Goal: Task Accomplishment & Management: Manage account settings

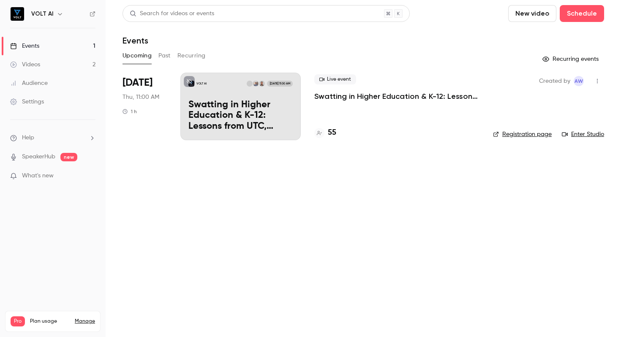
click at [228, 98] on div "VOLT AI [DATE] 11:00 AM Swatting in Higher Education & K-12: Lessons from UTC, …" at bounding box center [240, 107] width 120 height 68
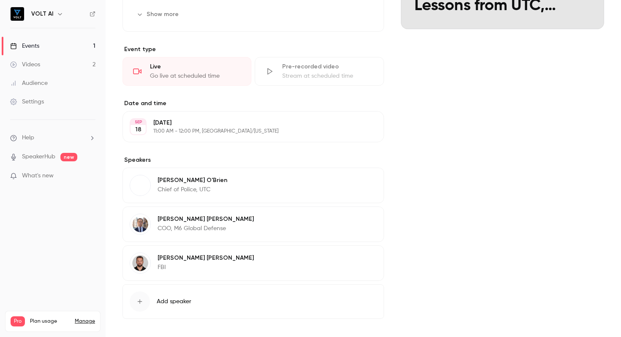
scroll to position [206, 0]
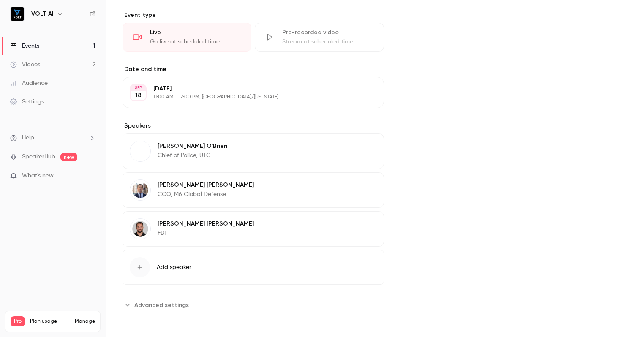
click at [363, 148] on button "Edit" at bounding box center [361, 148] width 31 height 14
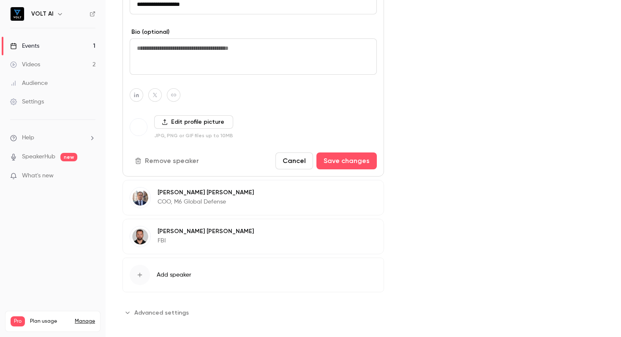
scroll to position [408, 0]
click at [169, 120] on label "Edit profile picture" at bounding box center [193, 122] width 79 height 14
click at [0, 0] on input "Edit profile picture" at bounding box center [0, 0] width 0 height 0
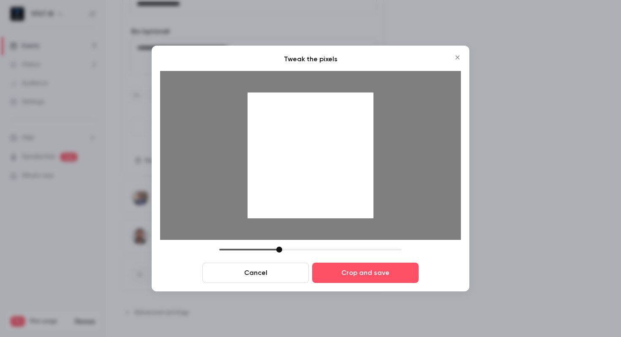
click at [280, 247] on div at bounding box center [279, 250] width 6 height 6
click at [361, 273] on button "Crop and save" at bounding box center [365, 273] width 107 height 20
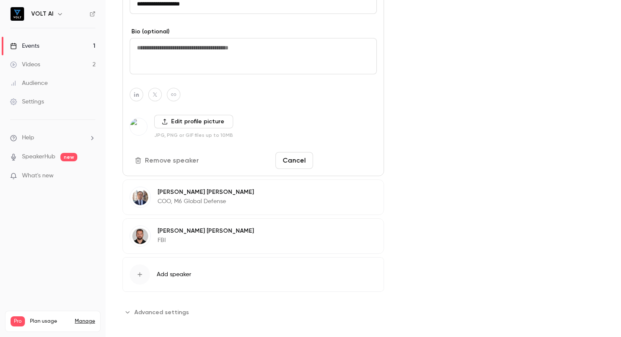
click at [342, 155] on button "Save changes" at bounding box center [347, 160] width 60 height 17
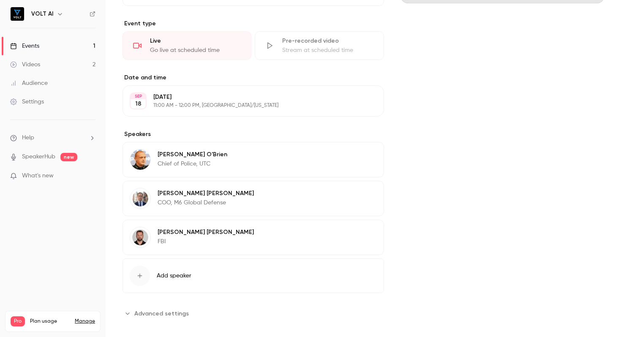
scroll to position [206, 0]
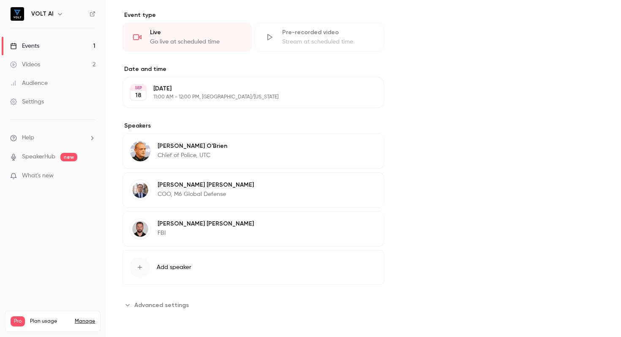
click at [37, 154] on link "SpeakerHub" at bounding box center [38, 157] width 33 height 9
click at [34, 63] on div "Videos" at bounding box center [25, 64] width 30 height 8
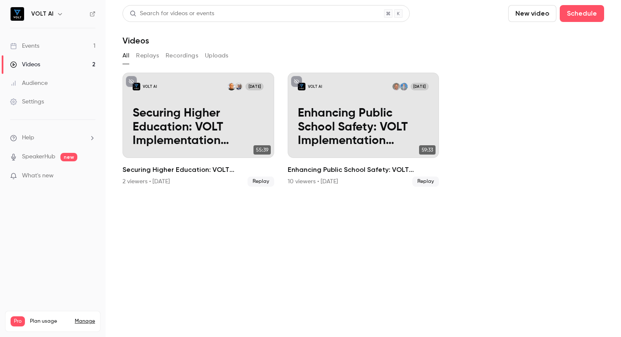
click at [35, 43] on div "Events" at bounding box center [24, 46] width 29 height 8
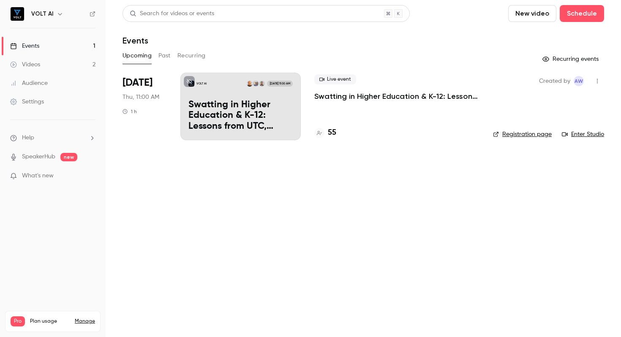
click at [29, 97] on link "Settings" at bounding box center [53, 102] width 106 height 19
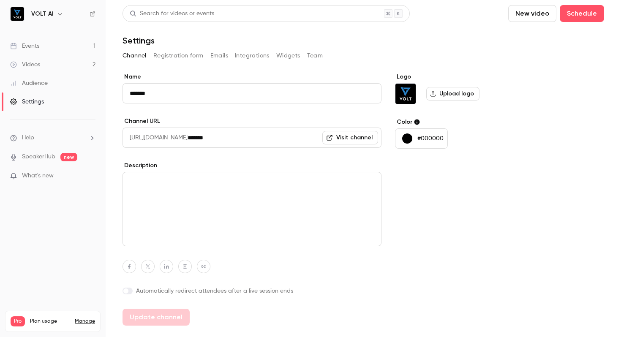
click at [494, 191] on div "Logo Upload logo Color #000000" at bounding box center [460, 199] width 130 height 253
click at [464, 224] on div "Logo Upload logo Color #000000" at bounding box center [460, 199] width 130 height 253
click at [228, 202] on textarea at bounding box center [252, 209] width 259 height 74
click at [44, 231] on nav "VOLT AI Events 1 Videos 2 Audience Settings Help SpeakerHub new What's new Pro …" at bounding box center [53, 168] width 106 height 337
click at [30, 98] on div "Settings" at bounding box center [27, 102] width 34 height 8
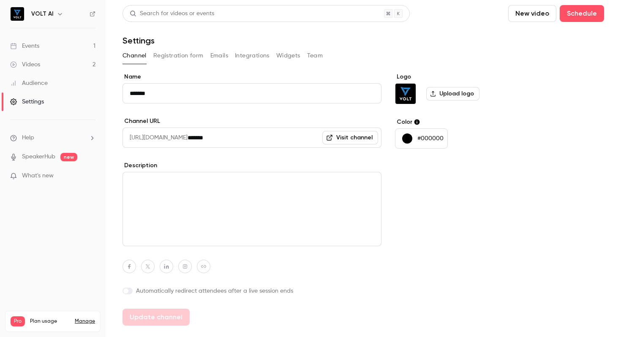
click at [31, 43] on div "Events" at bounding box center [24, 46] width 29 height 8
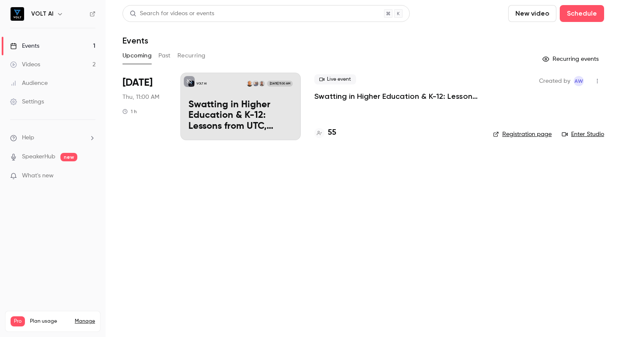
click at [209, 107] on p "Swatting in Higher Education & K-12: Lessons from UTC, [GEOGRAPHIC_DATA], and t…" at bounding box center [241, 116] width 104 height 33
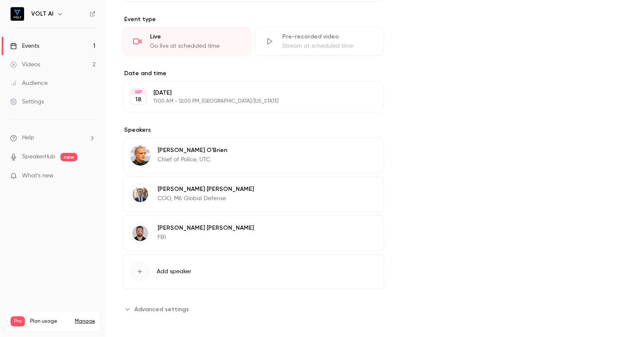
scroll to position [206, 0]
